Goal: Information Seeking & Learning: Learn about a topic

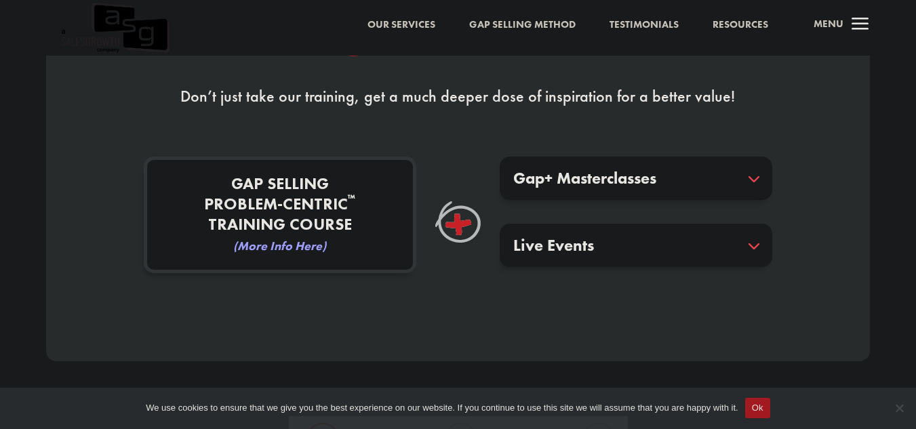
click at [754, 174] on h5 "Gap+ Masterclasses" at bounding box center [636, 178] width 246 height 16
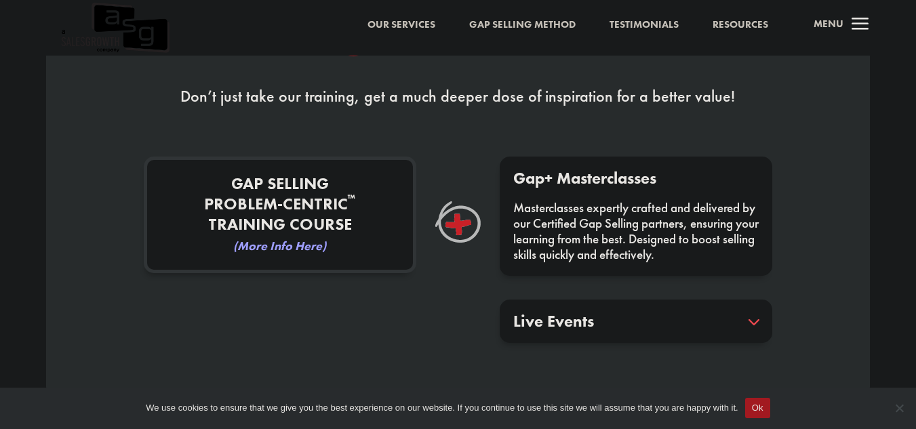
click at [754, 173] on h5 "Gap+ Masterclasses" at bounding box center [636, 178] width 246 height 16
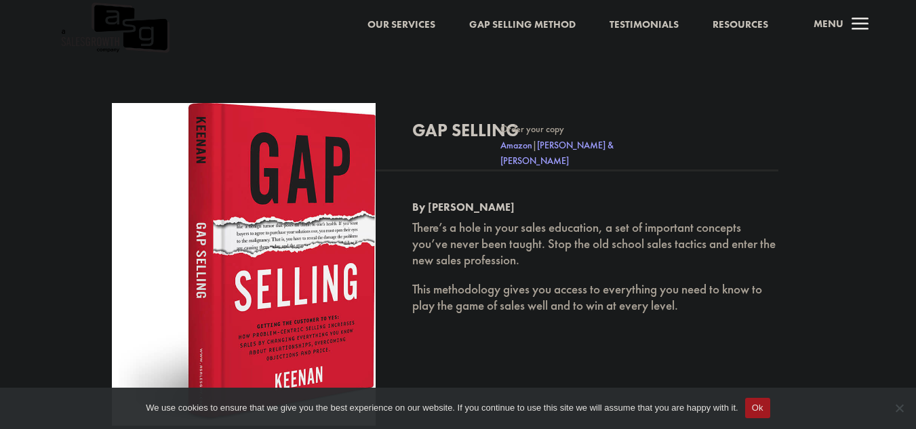
scroll to position [2274, 0]
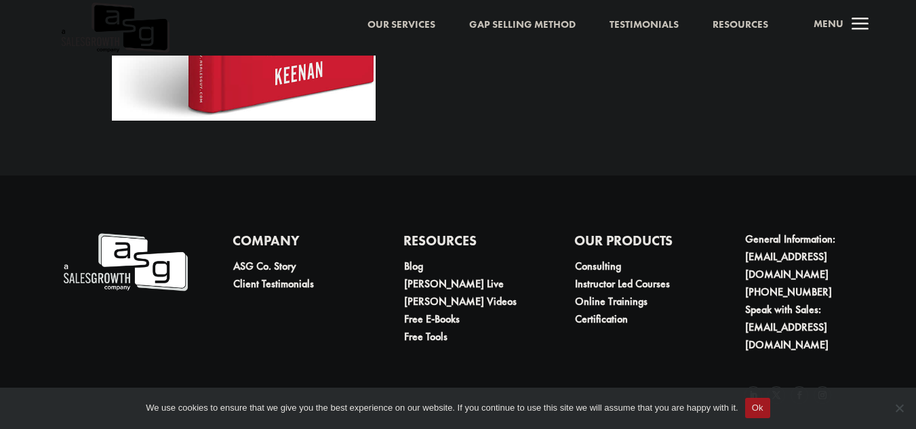
click at [411, 20] on link "Our Services" at bounding box center [401, 25] width 68 height 18
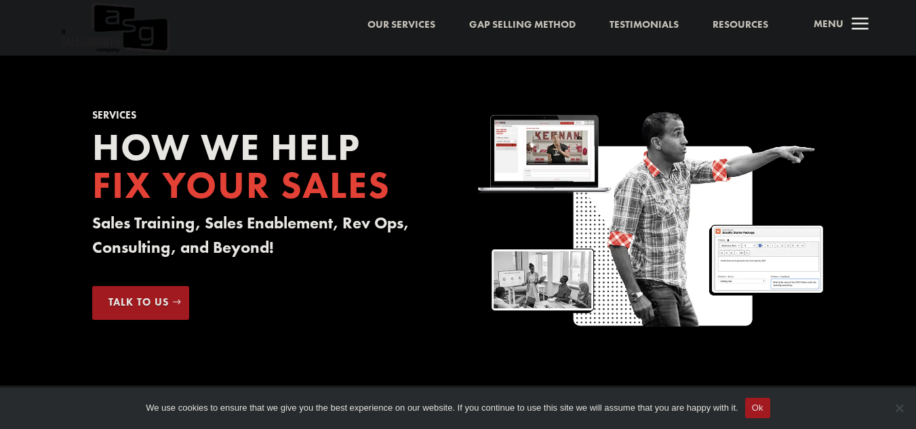
scroll to position [375, 0]
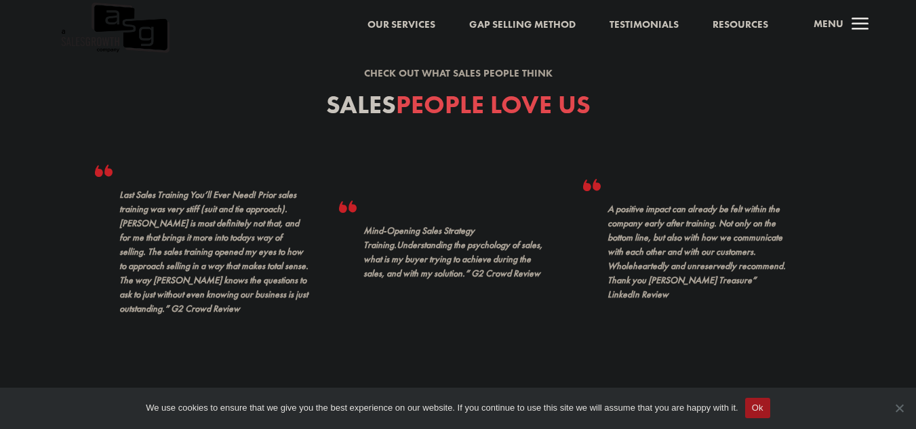
click at [898, 410] on span "Cookie Notice" at bounding box center [899, 408] width 14 height 14
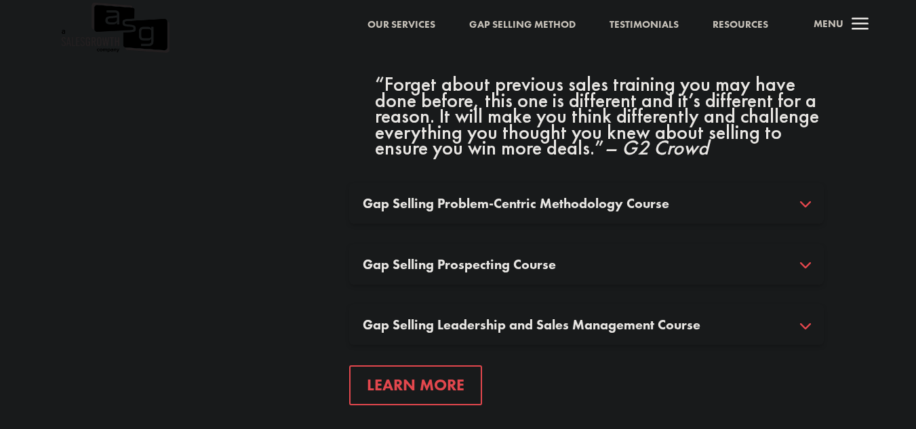
scroll to position [1015, 0]
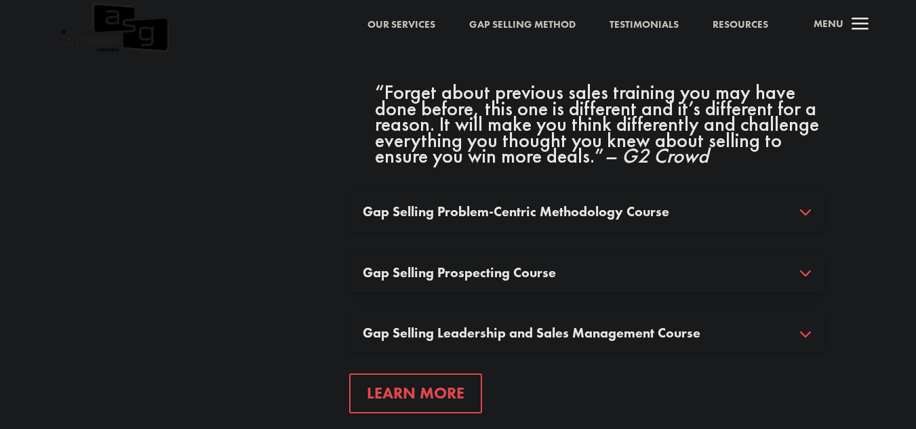
click at [542, 283] on div "Gap Selling Prospecting Course Gap Selling Prospecting Course is a continuation…" at bounding box center [586, 272] width 474 height 41
click at [537, 277] on h3 "Gap Selling Prospecting Course" at bounding box center [586, 273] width 447 height 14
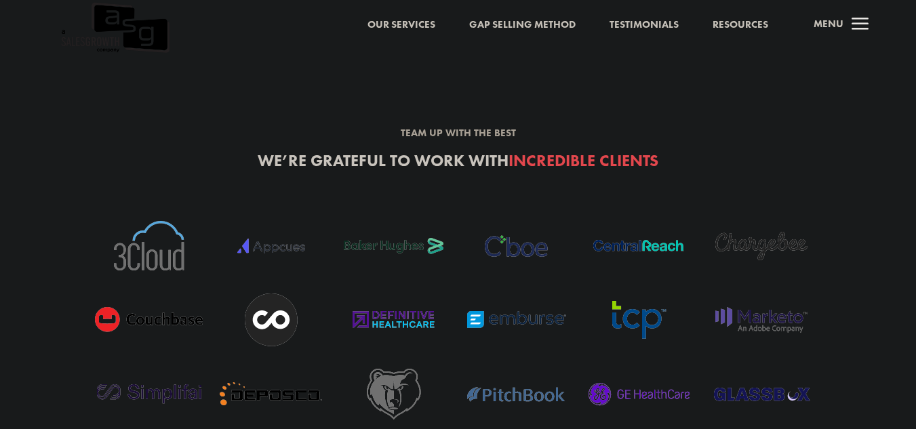
scroll to position [3336, 0]
